Goal: Obtain resource: Download file/media

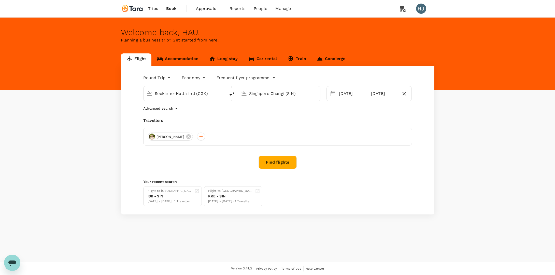
type input "Soekarno-Hatta Intl (CGK)"
type input "Singapore Changi (SIN)"
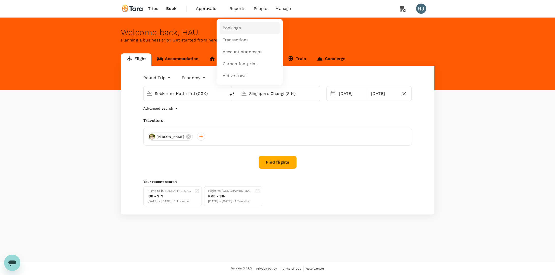
click at [237, 25] on span "Bookings" at bounding box center [232, 28] width 18 height 6
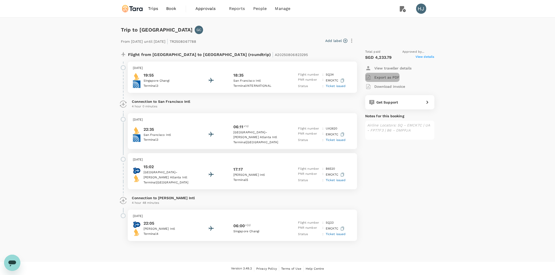
click at [389, 79] on p "Export as PDF" at bounding box center [386, 77] width 25 height 5
click at [386, 85] on p "Download invoice" at bounding box center [389, 86] width 31 height 5
click at [238, 27] on span "Bookings" at bounding box center [230, 27] width 16 height 5
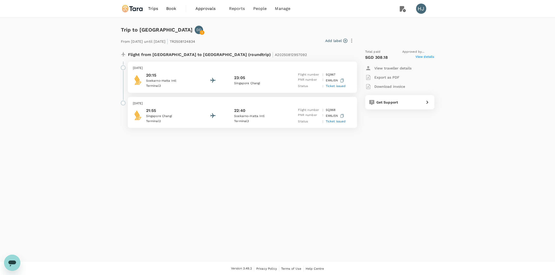
click at [395, 75] on p "Export as PDF" at bounding box center [386, 77] width 25 height 5
click at [387, 88] on p "Download invoice" at bounding box center [389, 86] width 31 height 5
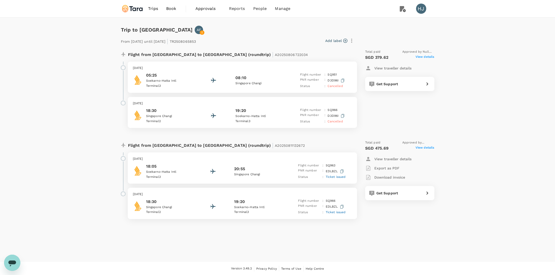
click at [390, 167] on p "Export as PDF" at bounding box center [386, 168] width 25 height 5
click at [386, 181] on button "Download invoice" at bounding box center [385, 177] width 40 height 9
click at [376, 111] on div "Total paid Approved by null null SGD 379.62 View details View traveller details…" at bounding box center [394, 88] width 79 height 87
click at [425, 55] on span "View details" at bounding box center [424, 57] width 19 height 6
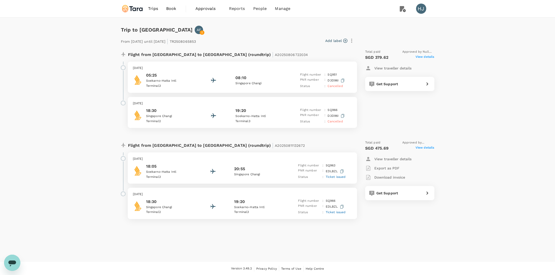
click at [389, 169] on p "Export as PDF" at bounding box center [386, 168] width 25 height 5
click at [235, 39] on span "Transactions" at bounding box center [233, 38] width 23 height 5
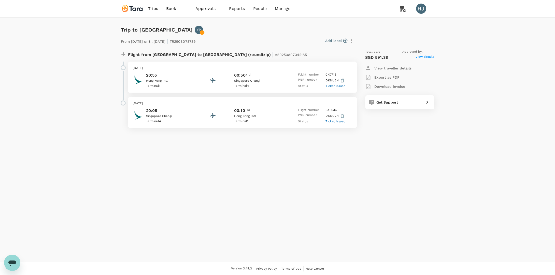
click at [382, 76] on p "Export as PDF" at bounding box center [386, 77] width 25 height 5
click at [375, 88] on p "Download invoice" at bounding box center [389, 86] width 31 height 5
click at [240, 10] on span "Reports" at bounding box center [237, 9] width 16 height 6
click at [230, 36] on link "Transactions" at bounding box center [249, 38] width 60 height 11
click at [391, 78] on p "Export as PDF" at bounding box center [386, 77] width 25 height 5
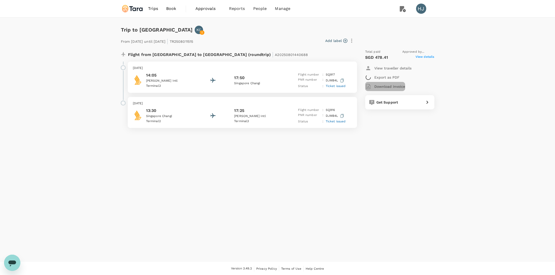
click at [386, 83] on div "Download invoice" at bounding box center [385, 86] width 40 height 6
